Goal: Communication & Community: Answer question/provide support

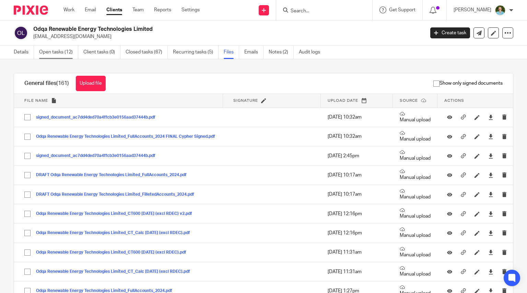
click at [64, 51] on link "Open tasks (12)" at bounding box center [58, 52] width 39 height 13
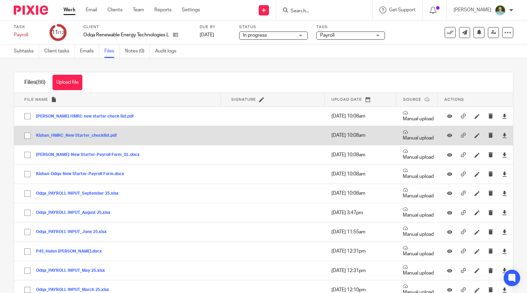
click at [86, 135] on button "Kishan_HMRC_New Starter_checklist.pdf" at bounding box center [79, 135] width 86 height 5
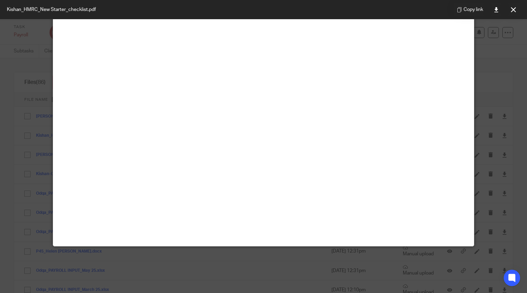
scroll to position [48, 0]
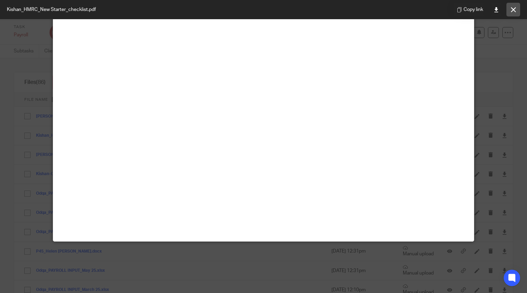
click at [514, 8] on icon at bounding box center [513, 9] width 5 height 5
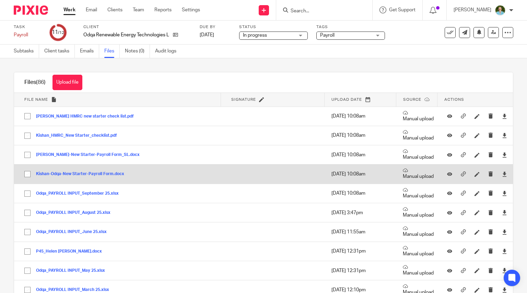
click at [84, 172] on button "Kishan-Odqa-New Starter-Payroll Form.docx" at bounding box center [82, 174] width 93 height 5
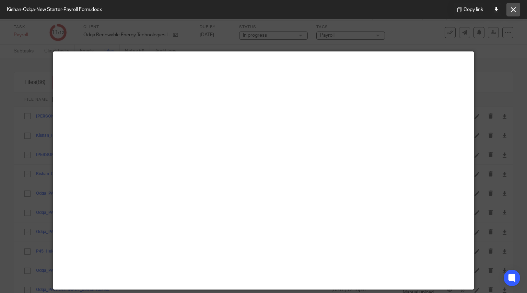
click at [512, 7] on icon at bounding box center [513, 9] width 5 height 5
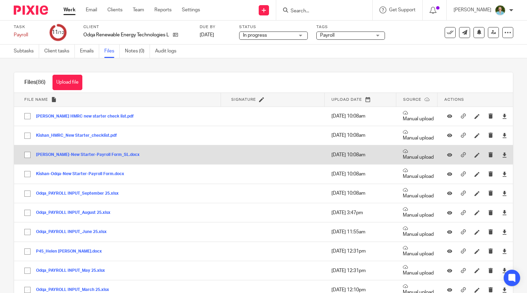
click at [70, 155] on button "Li Liu Odqa-New Starter-Payroll Form_SL.docx" at bounding box center [90, 155] width 109 height 5
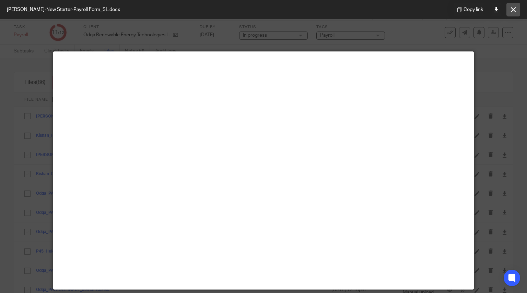
click at [516, 7] on button at bounding box center [513, 10] width 14 height 14
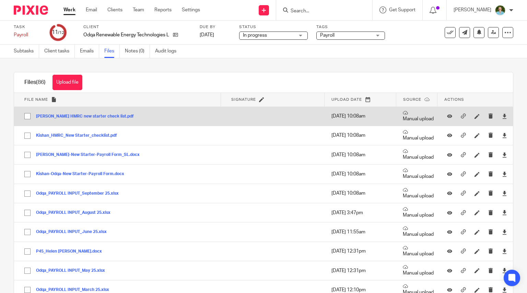
click at [69, 120] on td "Li Liu HMRC new starter check list.pdf Li Liu HMRC new starter check list Save" at bounding box center [117, 116] width 206 height 19
click at [76, 116] on button "Li Liu HMRC new starter check list.pdf" at bounding box center [87, 116] width 103 height 5
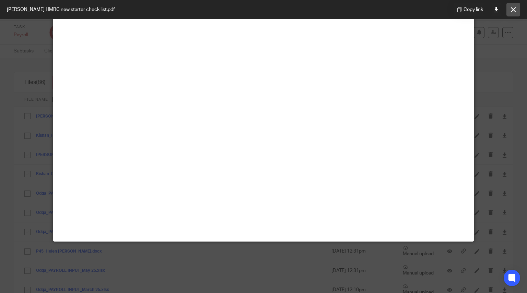
click at [512, 9] on icon at bounding box center [513, 9] width 5 height 5
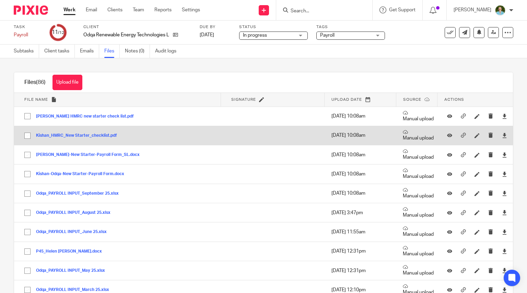
click at [71, 135] on button "Kishan_HMRC_New Starter_checklist.pdf" at bounding box center [79, 135] width 86 height 5
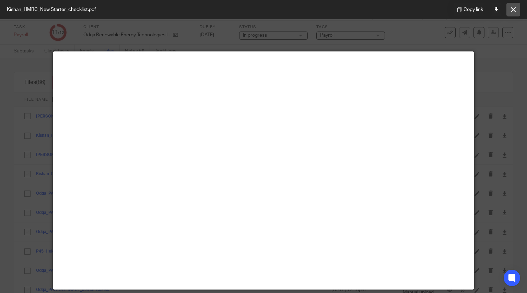
click at [516, 7] on button at bounding box center [513, 10] width 14 height 14
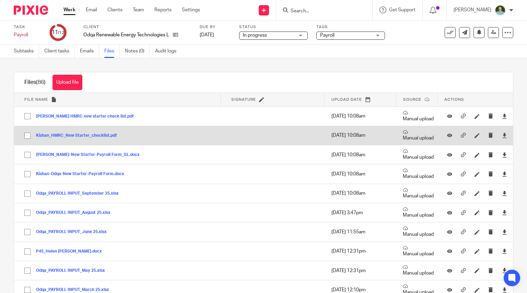
click at [85, 137] on button "Kishan_HMRC_New Starter_checklist.pdf" at bounding box center [79, 135] width 86 height 5
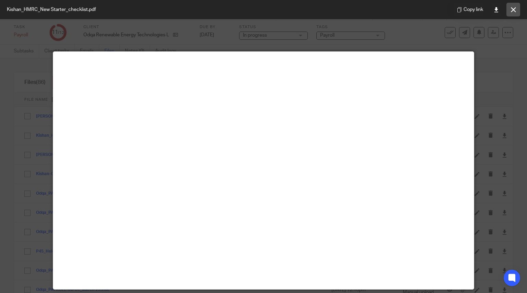
click at [511, 12] on icon at bounding box center [513, 9] width 5 height 5
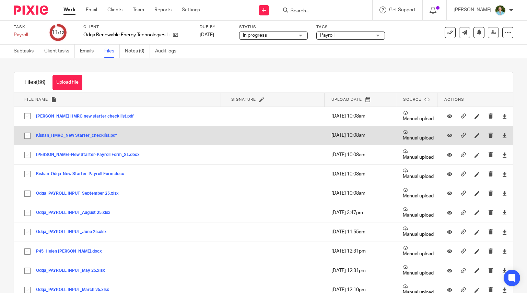
click at [58, 132] on div "Kishan_HMRC_New Starter_checklist.pdf" at bounding box center [79, 135] width 86 height 7
click at [58, 133] on div "Kishan_HMRC_New Starter_checklist.pdf" at bounding box center [79, 135] width 86 height 7
click at [54, 137] on button "Kishan_HMRC_New Starter_checklist.pdf" at bounding box center [79, 135] width 86 height 5
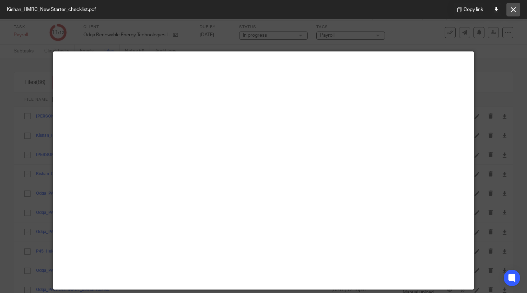
click at [512, 9] on icon at bounding box center [513, 9] width 5 height 5
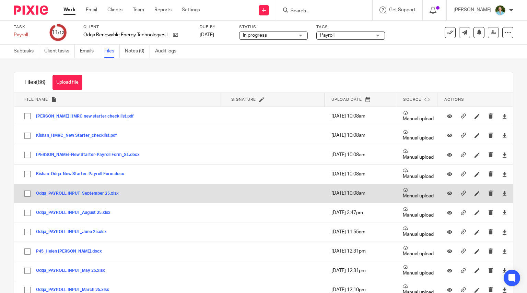
click at [51, 191] on button "Odqa_PAYROLL INPUT_September 25.xlsx" at bounding box center [80, 193] width 88 height 5
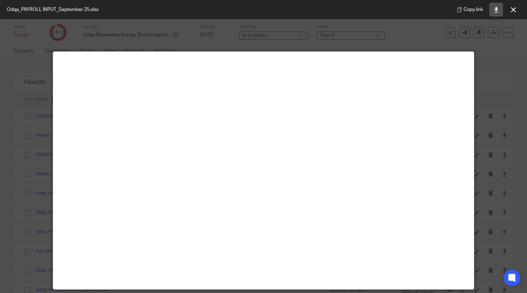
click at [496, 10] on icon at bounding box center [495, 9] width 5 height 5
click at [517, 11] on button at bounding box center [513, 10] width 14 height 14
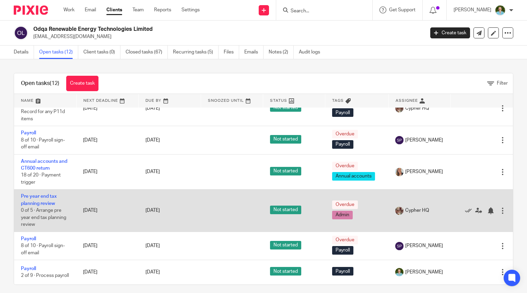
scroll to position [5, 0]
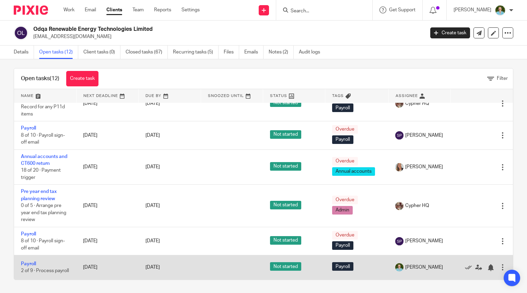
click at [25, 262] on td "Payroll 2 of 9 · Process payroll" at bounding box center [45, 267] width 62 height 24
click at [25, 262] on link "Payroll" at bounding box center [28, 264] width 15 height 5
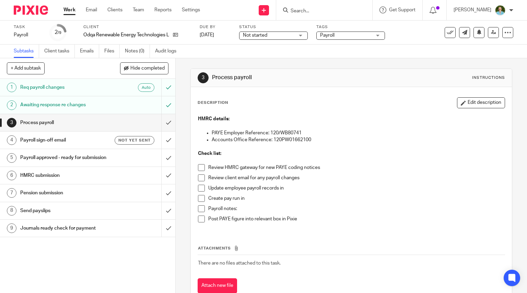
click at [198, 165] on span at bounding box center [201, 167] width 7 height 7
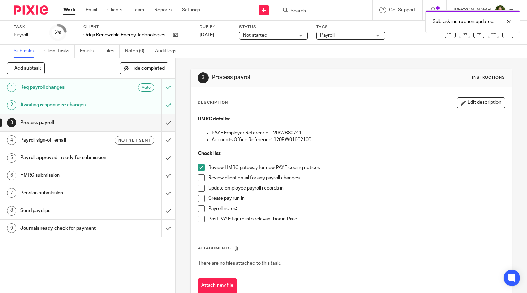
click at [199, 176] on span at bounding box center [201, 178] width 7 height 7
click at [199, 187] on span at bounding box center [201, 188] width 7 height 7
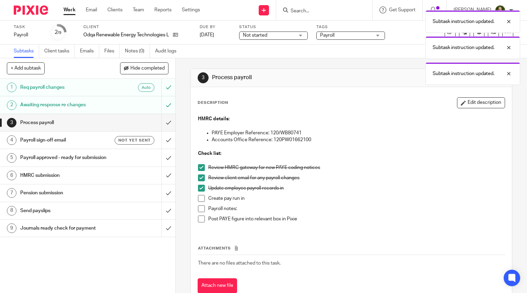
click at [199, 197] on span at bounding box center [201, 198] width 7 height 7
click at [199, 207] on span at bounding box center [201, 208] width 7 height 7
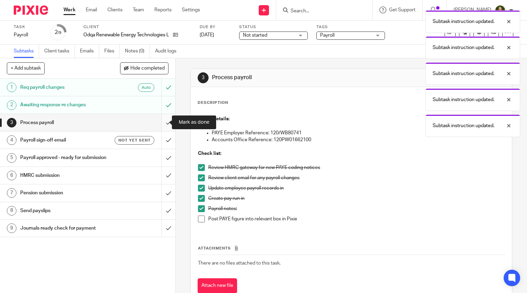
click at [165, 123] on input "submit" at bounding box center [87, 122] width 175 height 17
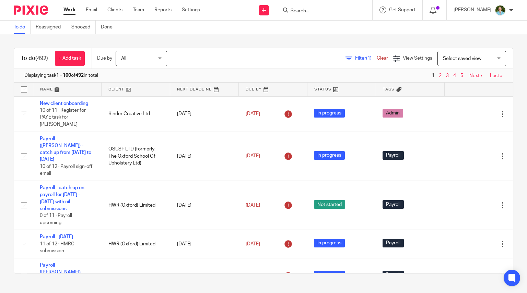
click at [308, 13] on input "Search" at bounding box center [321, 11] width 62 height 6
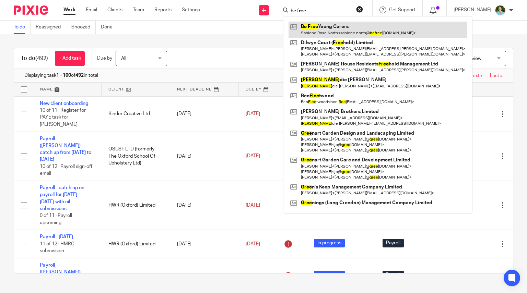
type input "be free"
click at [317, 25] on link at bounding box center [377, 30] width 178 height 16
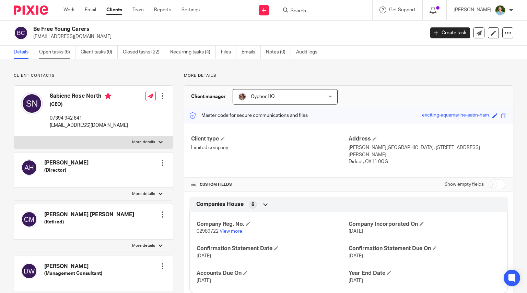
click at [64, 50] on link "Open tasks (6)" at bounding box center [57, 52] width 36 height 13
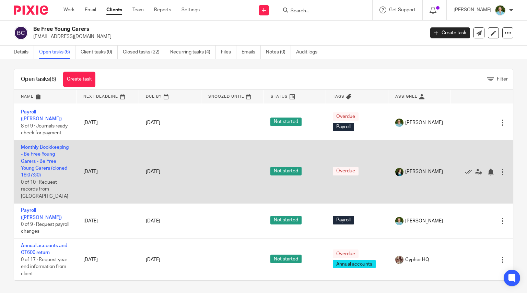
scroll to position [5, 0]
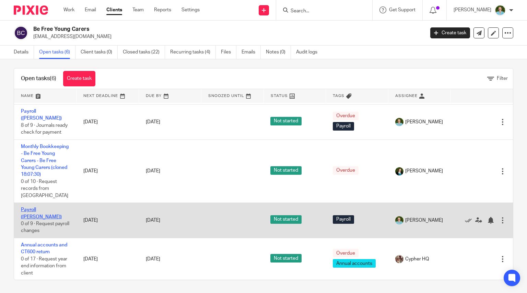
click at [44, 216] on link "Payroll ([PERSON_NAME])" at bounding box center [41, 213] width 41 height 12
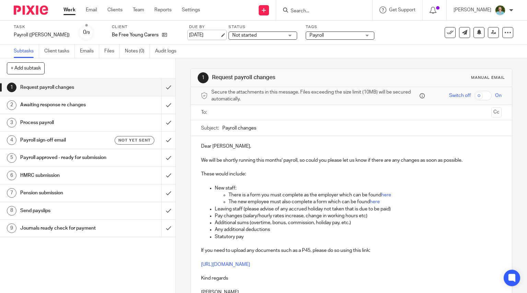
click at [189, 33] on link "[DATE]" at bounding box center [204, 35] width 31 height 7
click at [240, 113] on input "text" at bounding box center [351, 113] width 275 height 8
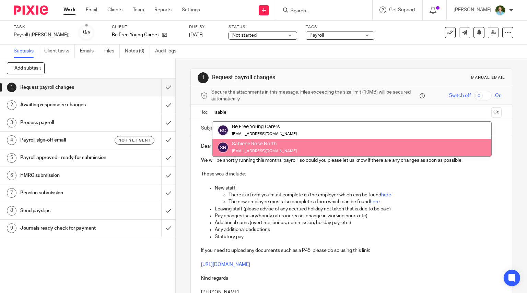
type input "sabie"
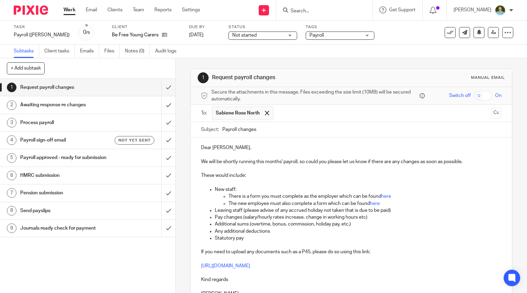
click at [208, 145] on p "Dear [PERSON_NAME]," at bounding box center [351, 147] width 301 height 7
click at [210, 146] on p "Dear [PERSON_NAME]," at bounding box center [351, 147] width 301 height 7
click at [245, 147] on p "Dear [PERSON_NAME]," at bounding box center [351, 147] width 301 height 7
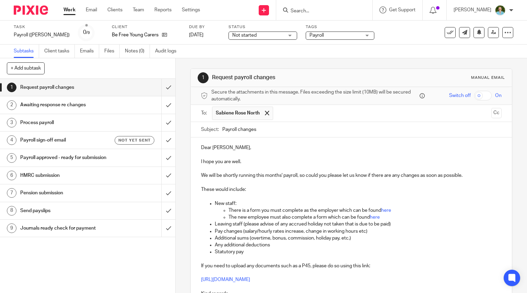
click at [255, 154] on p at bounding box center [351, 155] width 301 height 7
drag, startPoint x: 209, startPoint y: 144, endPoint x: 204, endPoint y: 134, distance: 11.8
click at [198, 147] on div "Dear [PERSON_NAME], I hope you are well. We will be shortly running this months…" at bounding box center [351, 226] width 321 height 179
click at [264, 150] on p "Hi [PERSON_NAME]," at bounding box center [351, 147] width 301 height 7
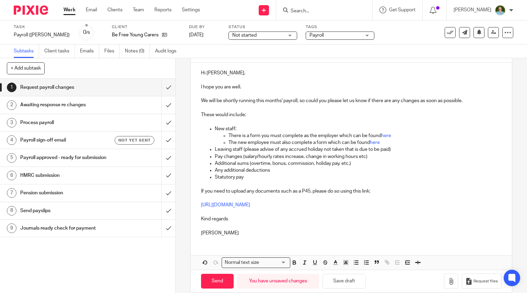
scroll to position [83, 0]
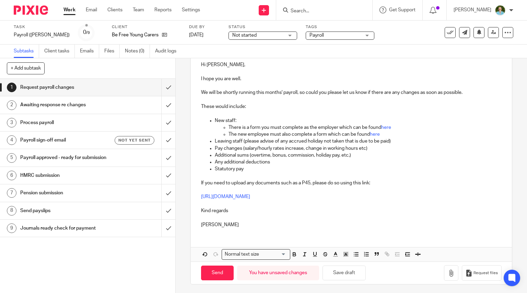
click at [198, 209] on div "Hi [PERSON_NAME], I hope you are well. We will be shortly running this months' …" at bounding box center [351, 144] width 321 height 179
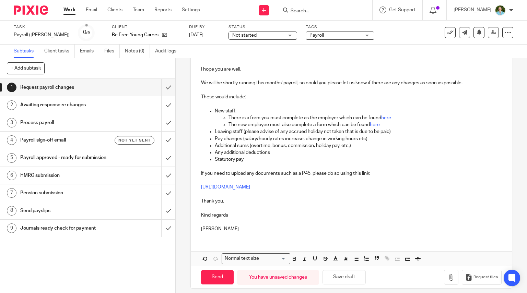
scroll to position [97, 0]
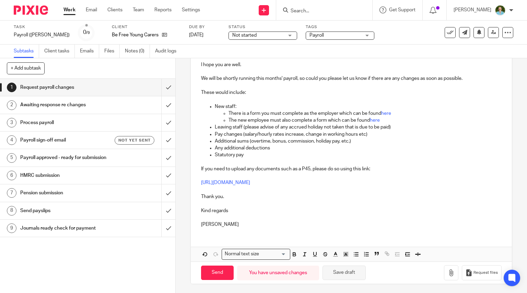
click at [339, 269] on button "Save draft" at bounding box center [343, 273] width 43 height 15
click at [215, 272] on input "Send" at bounding box center [217, 273] width 33 height 15
type input "Sent"
